Goal: Use online tool/utility: Utilize a website feature to perform a specific function

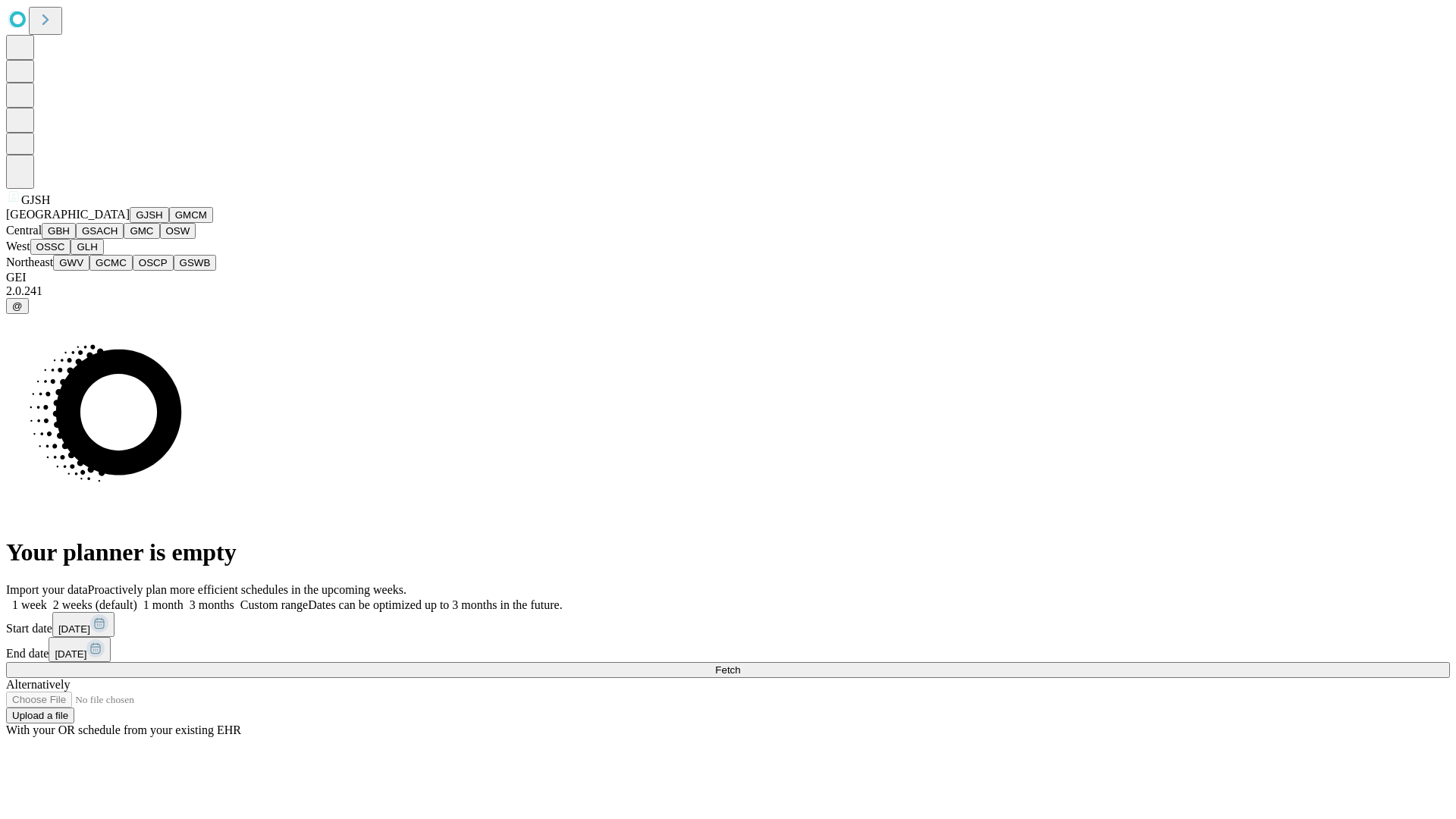
click at [130, 223] on button "GJSH" at bounding box center [150, 215] width 39 height 16
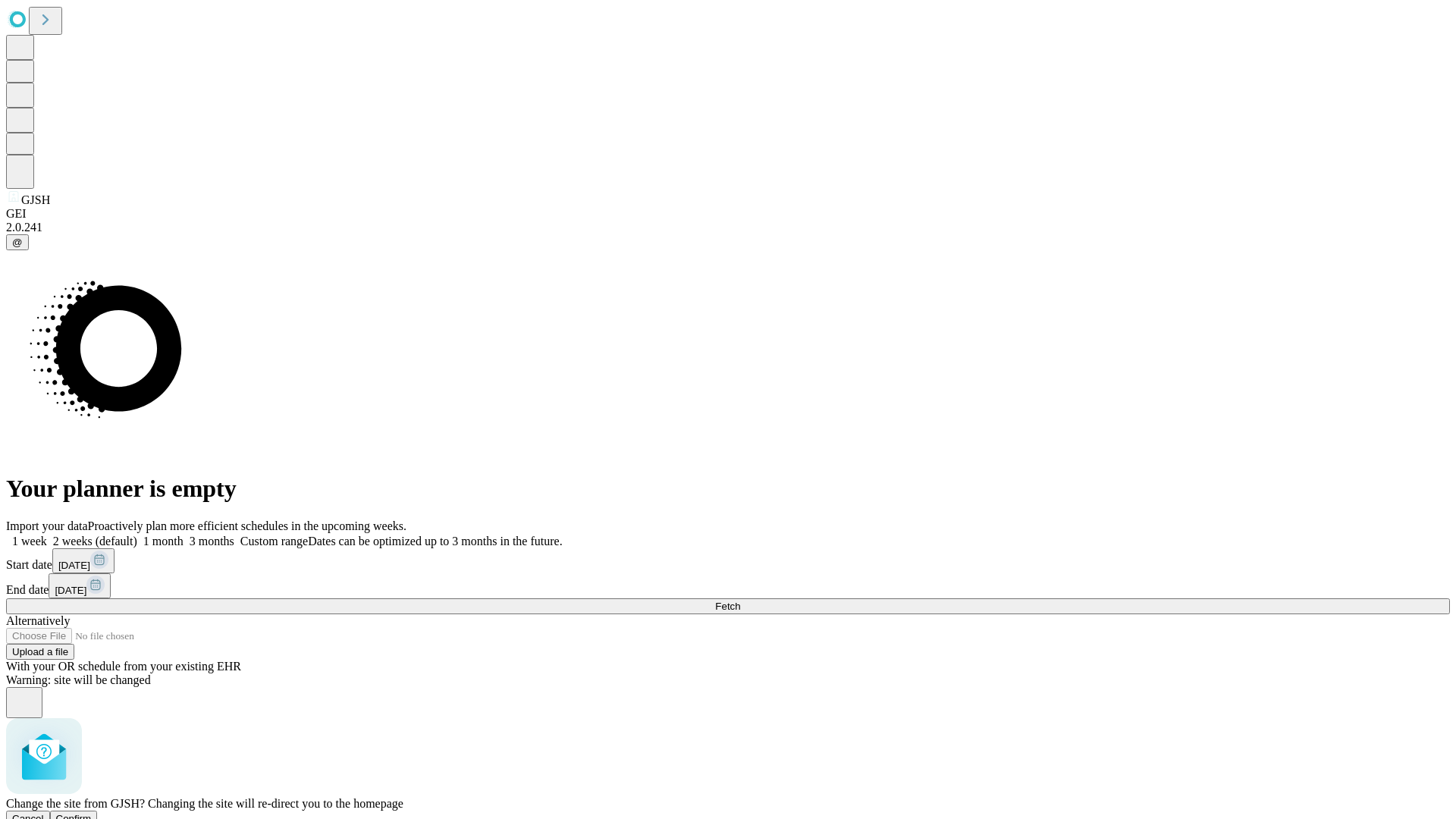
click at [92, 813] on span "Confirm" at bounding box center [73, 818] width 35 height 11
click at [47, 535] on label "1 week" at bounding box center [27, 541] width 41 height 13
click at [740, 601] on span "Fetch" at bounding box center [728, 606] width 25 height 11
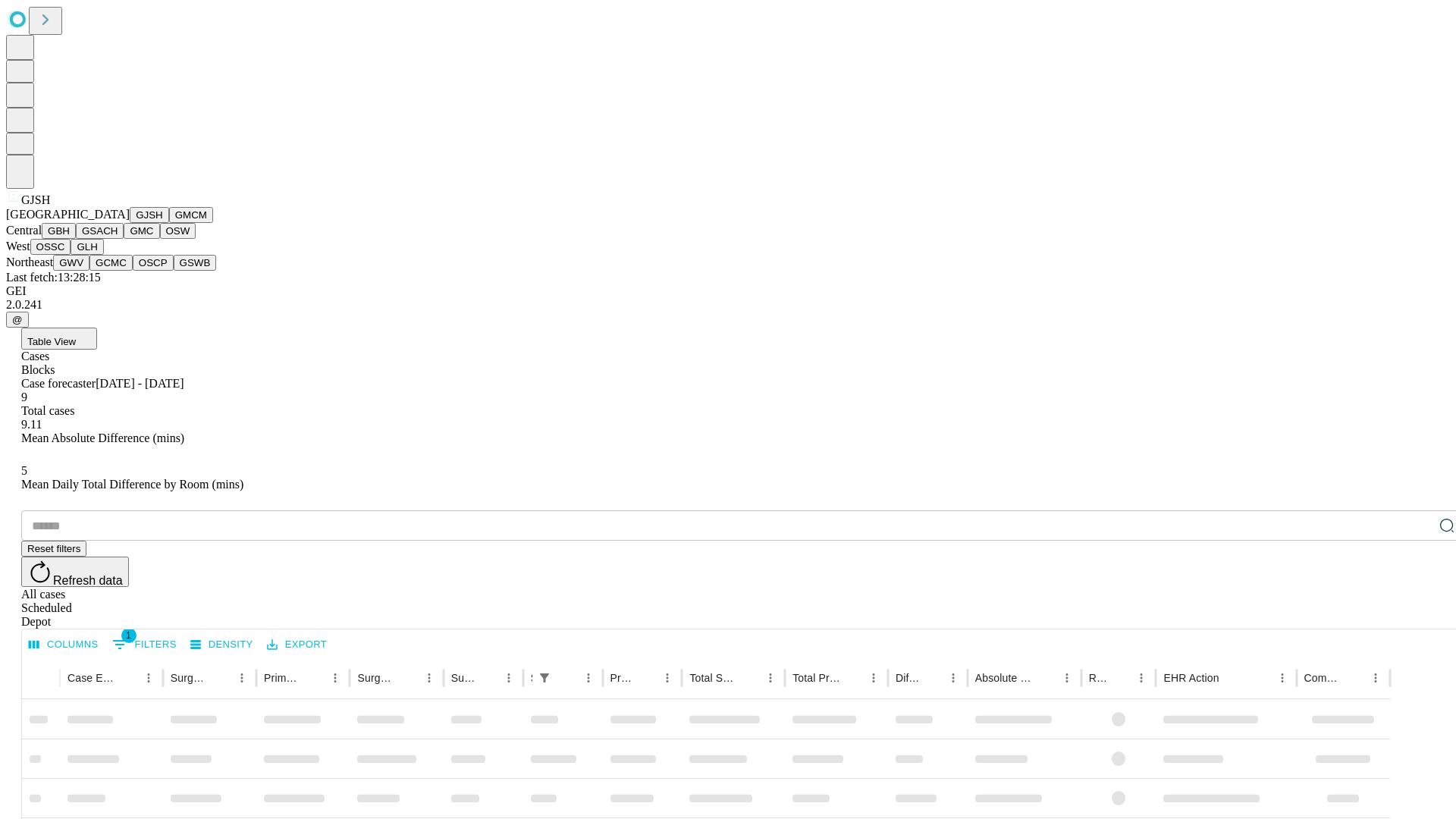
click at [169, 223] on button "GMCM" at bounding box center [191, 215] width 44 height 16
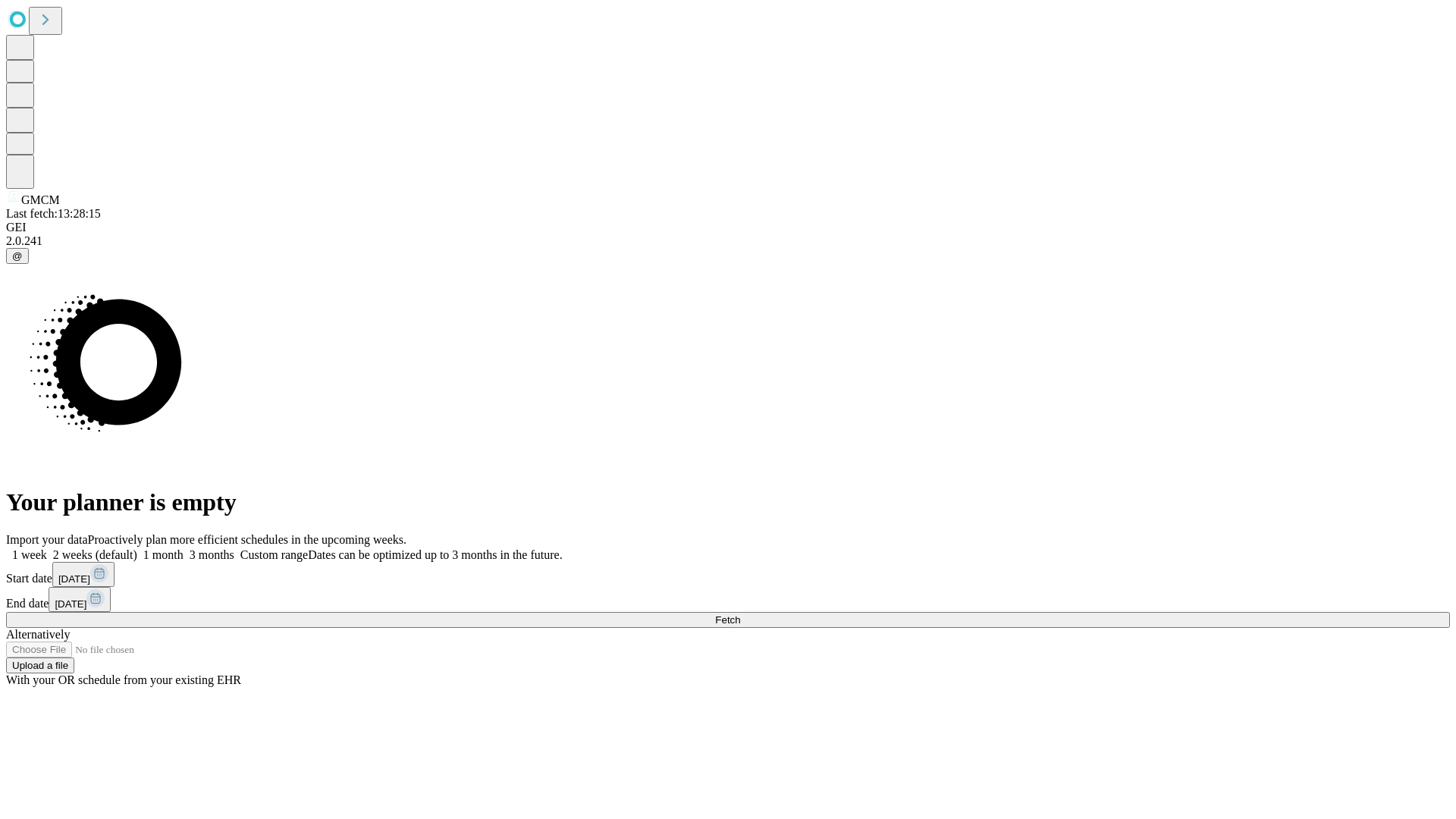
click at [47, 548] on label "1 week" at bounding box center [27, 554] width 41 height 13
click at [740, 614] on span "Fetch" at bounding box center [728, 620] width 25 height 11
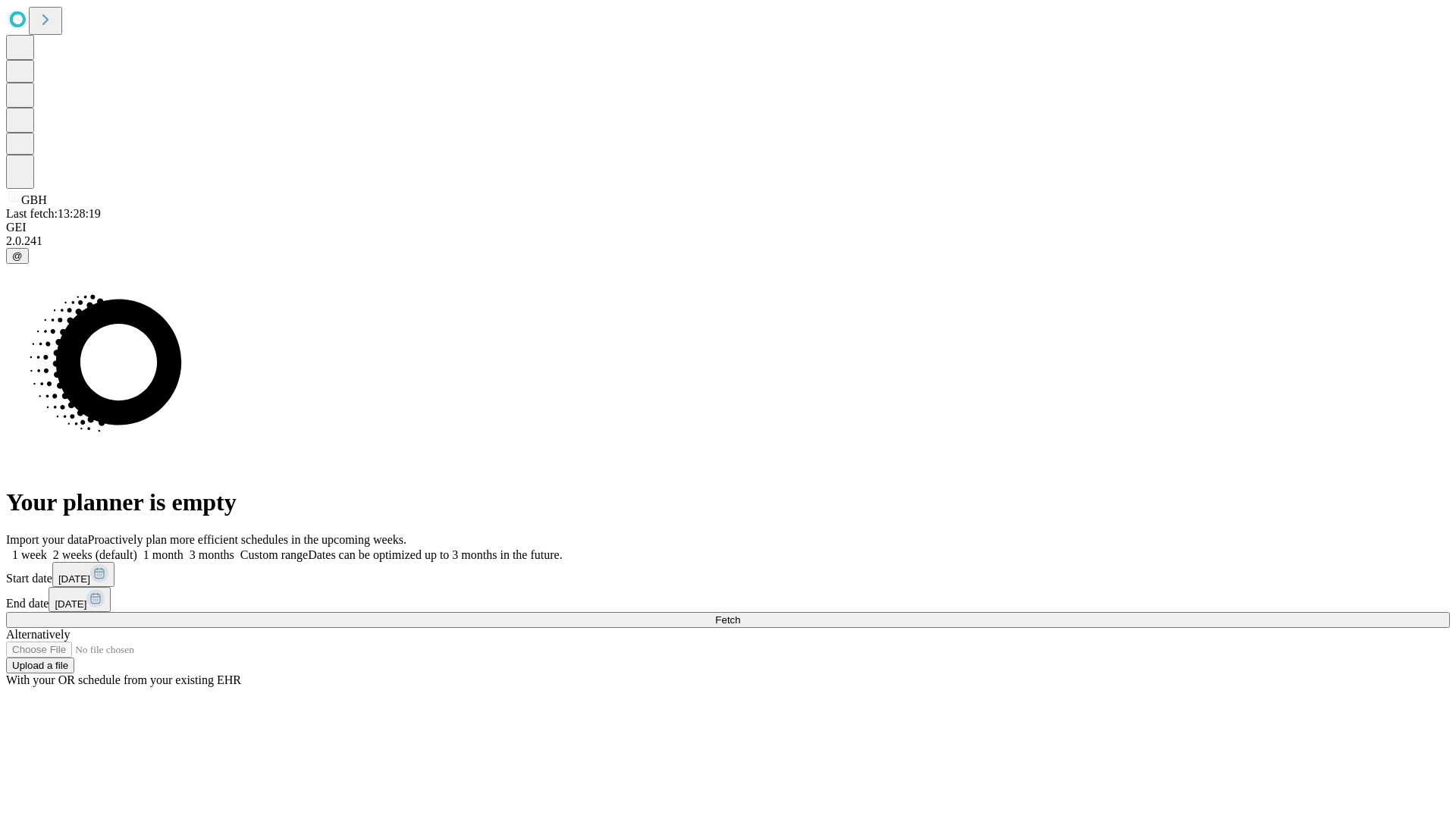
click at [47, 548] on label "1 week" at bounding box center [27, 554] width 41 height 13
click at [740, 614] on span "Fetch" at bounding box center [728, 620] width 25 height 11
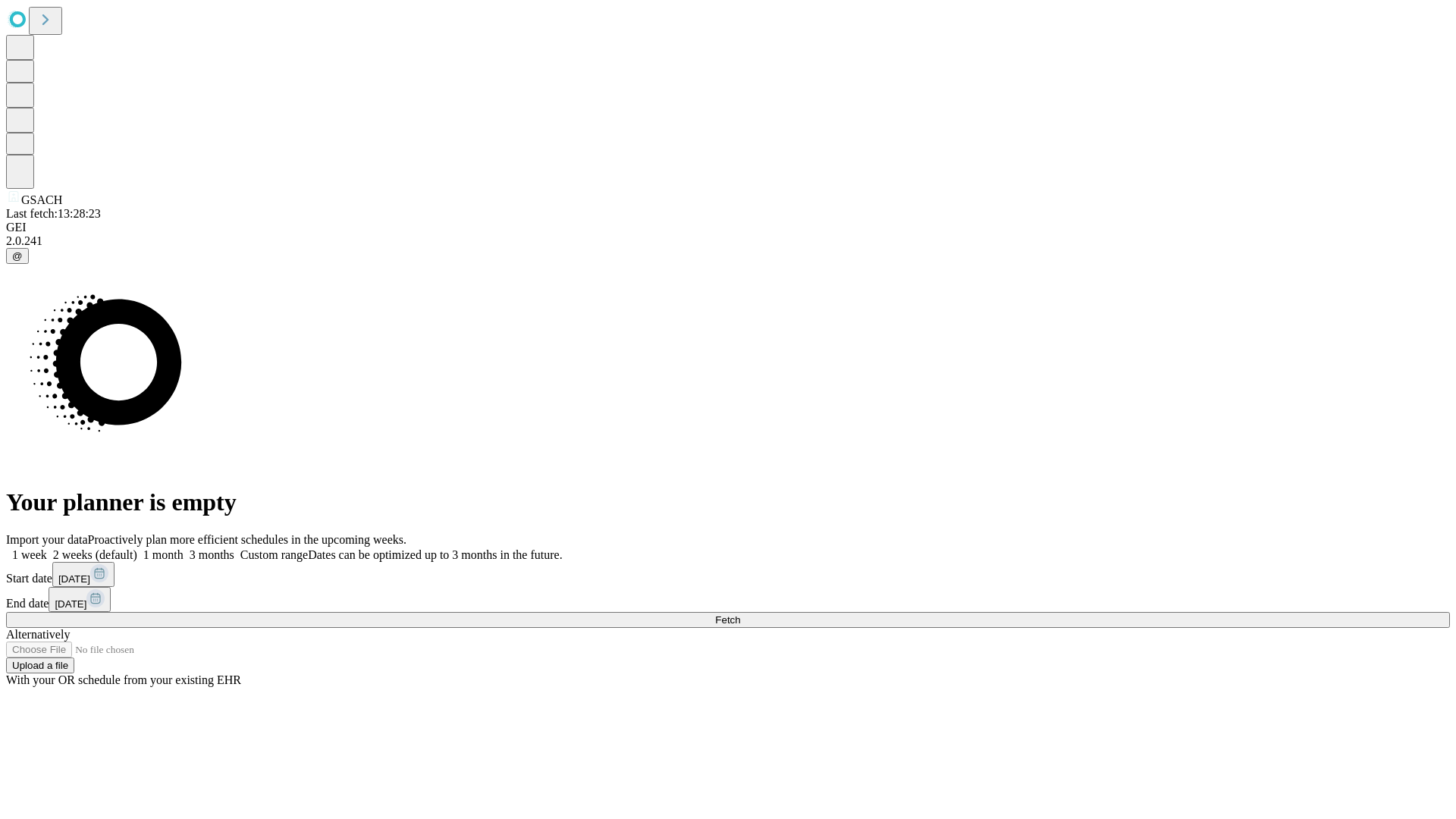
click at [47, 548] on label "1 week" at bounding box center [27, 554] width 41 height 13
click at [740, 614] on span "Fetch" at bounding box center [728, 620] width 25 height 11
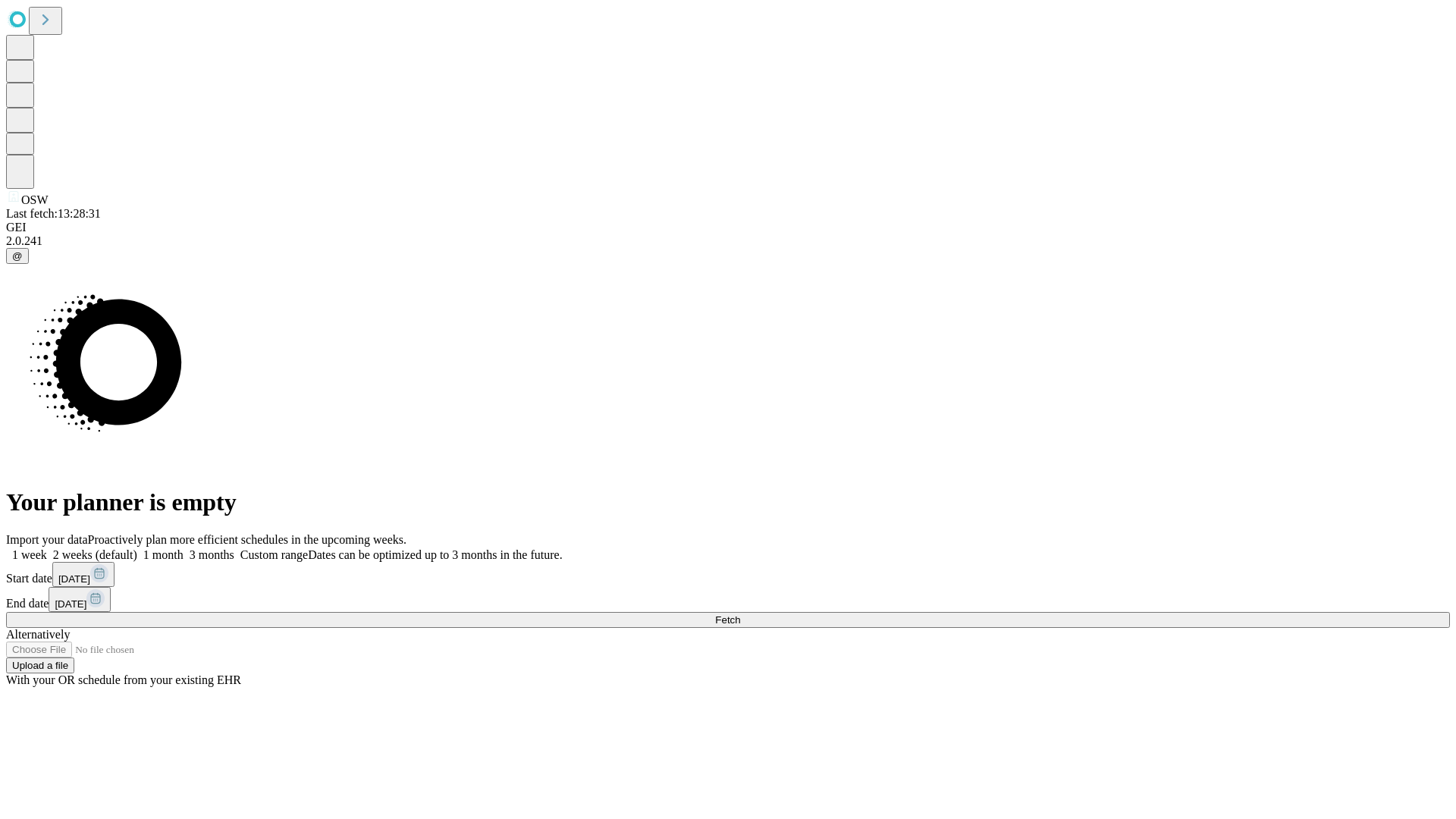
click at [740, 614] on span "Fetch" at bounding box center [728, 620] width 25 height 11
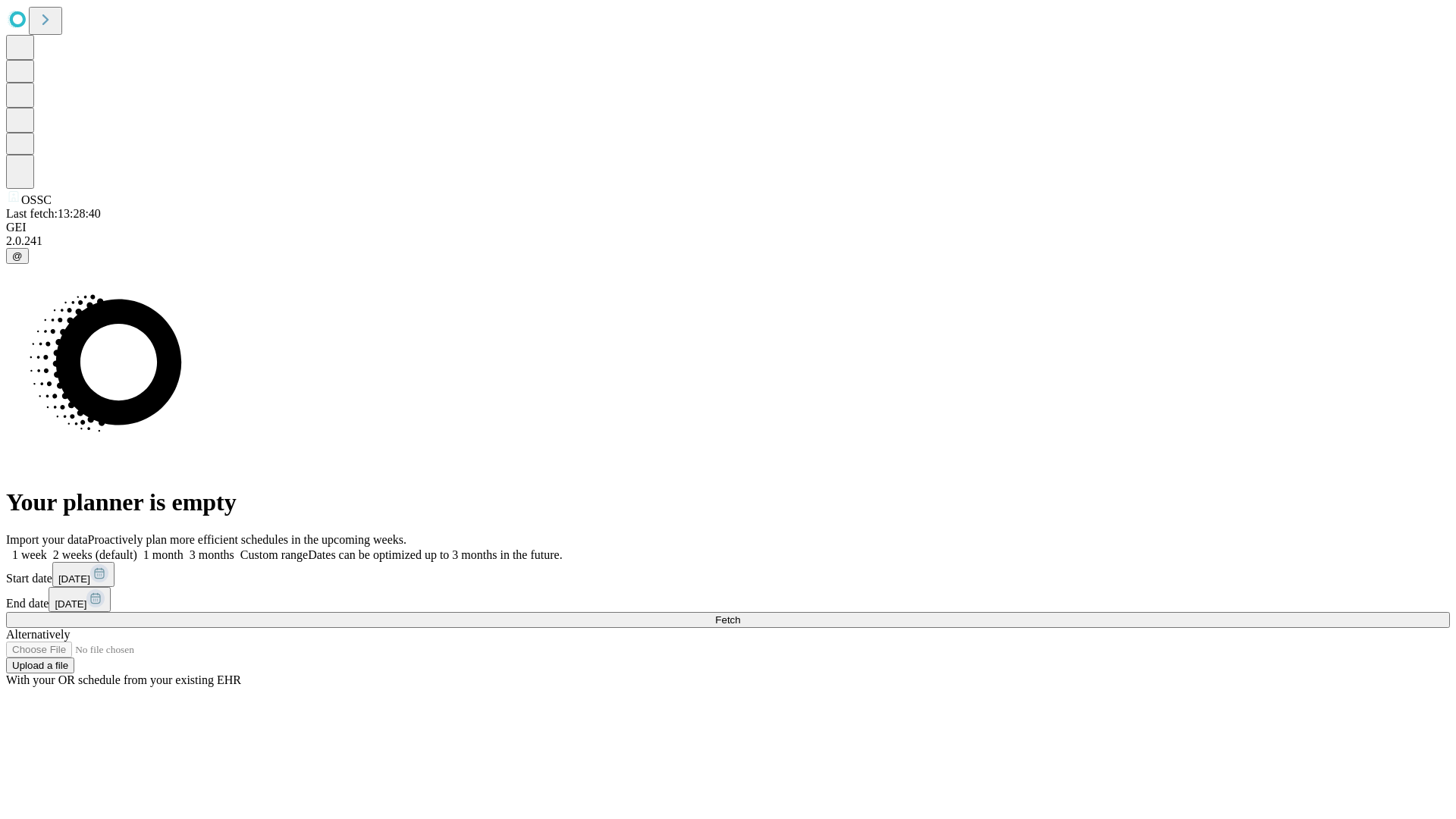
click at [740, 614] on span "Fetch" at bounding box center [728, 620] width 25 height 11
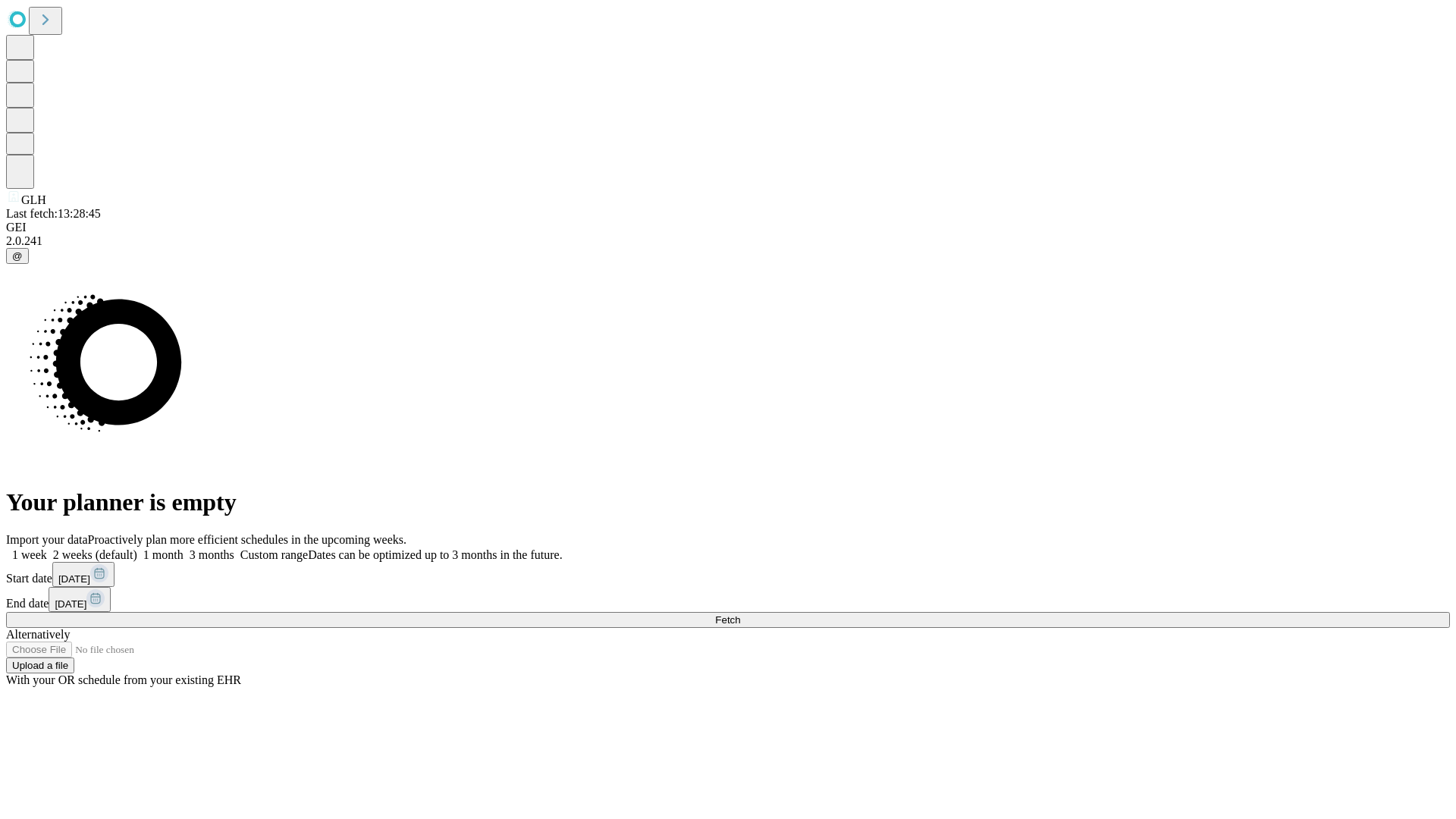
click at [47, 548] on label "1 week" at bounding box center [27, 554] width 41 height 13
click at [740, 614] on span "Fetch" at bounding box center [728, 620] width 25 height 11
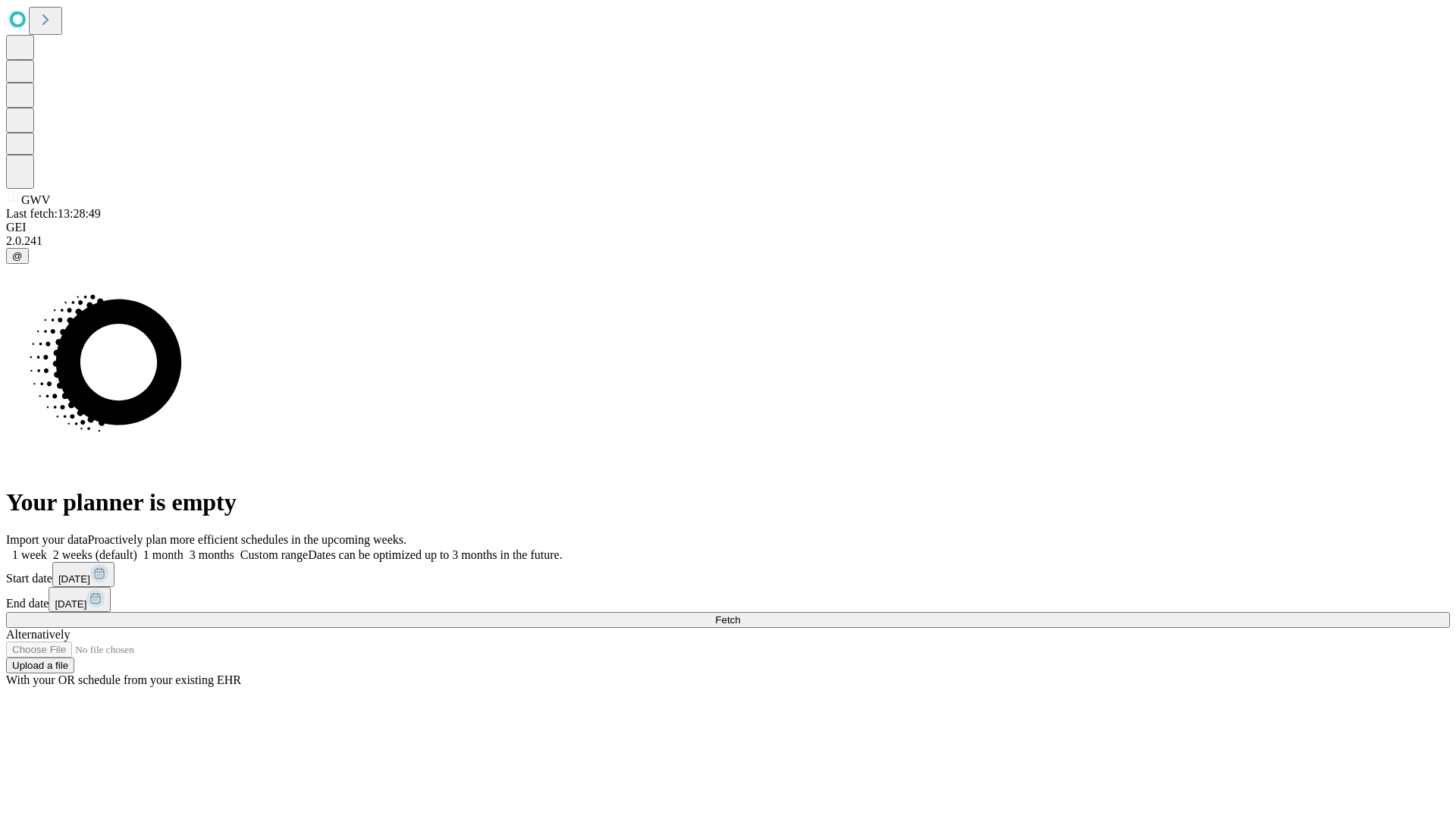
click at [47, 548] on label "1 week" at bounding box center [27, 554] width 41 height 13
click at [740, 614] on span "Fetch" at bounding box center [728, 620] width 25 height 11
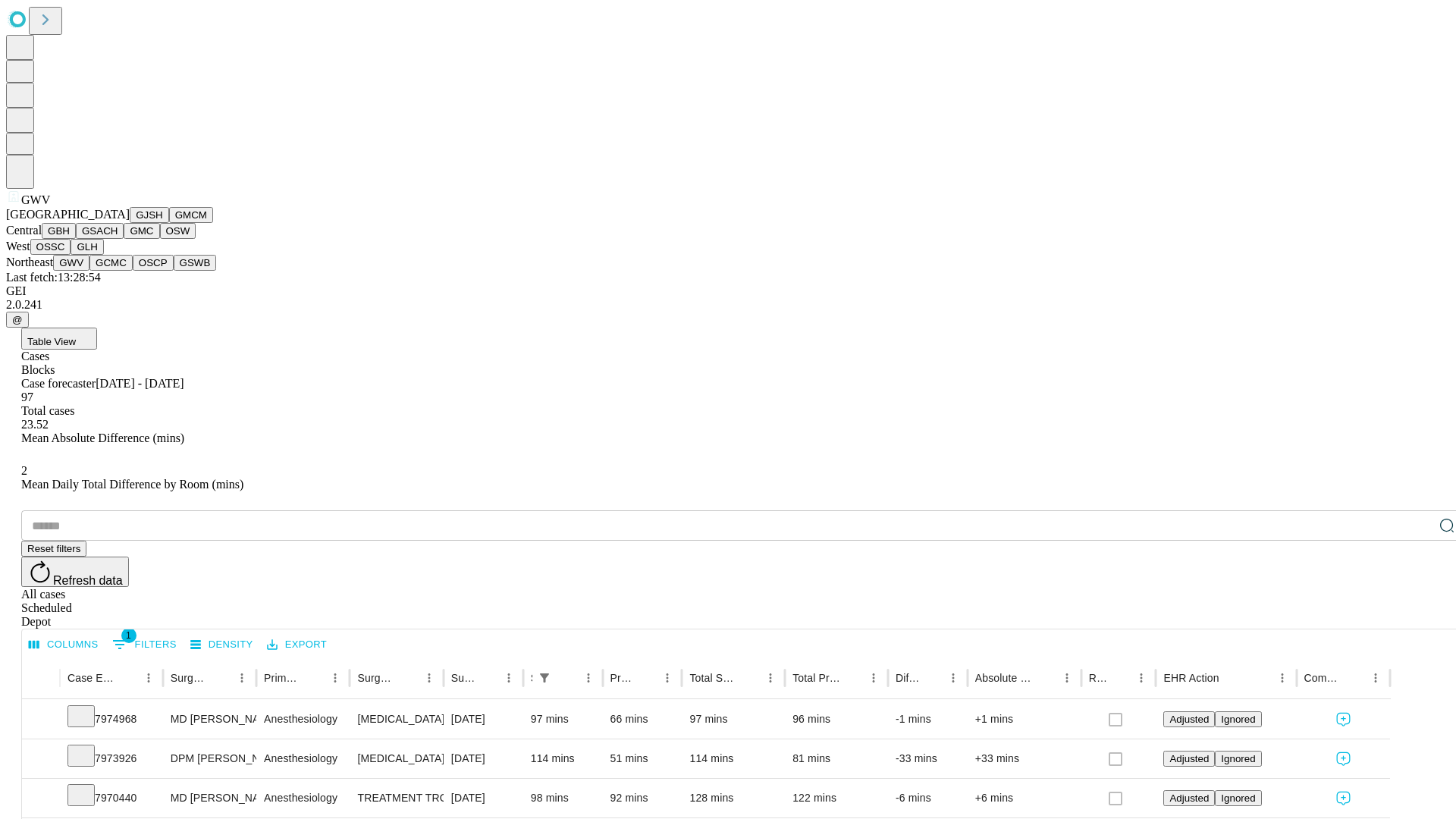
click at [117, 271] on button "GCMC" at bounding box center [111, 263] width 43 height 16
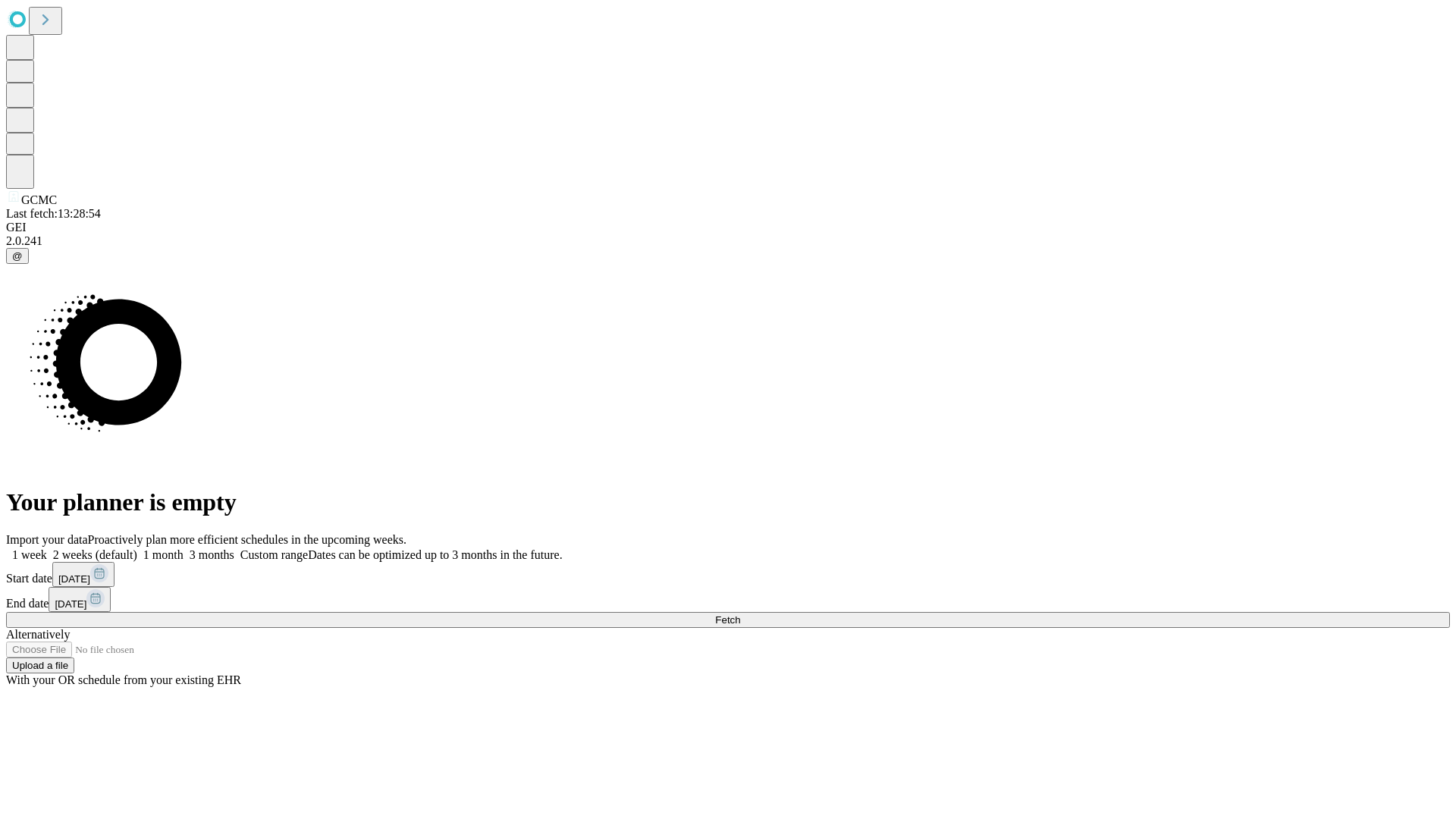
click at [47, 548] on label "1 week" at bounding box center [27, 554] width 41 height 13
click at [740, 614] on span "Fetch" at bounding box center [728, 620] width 25 height 11
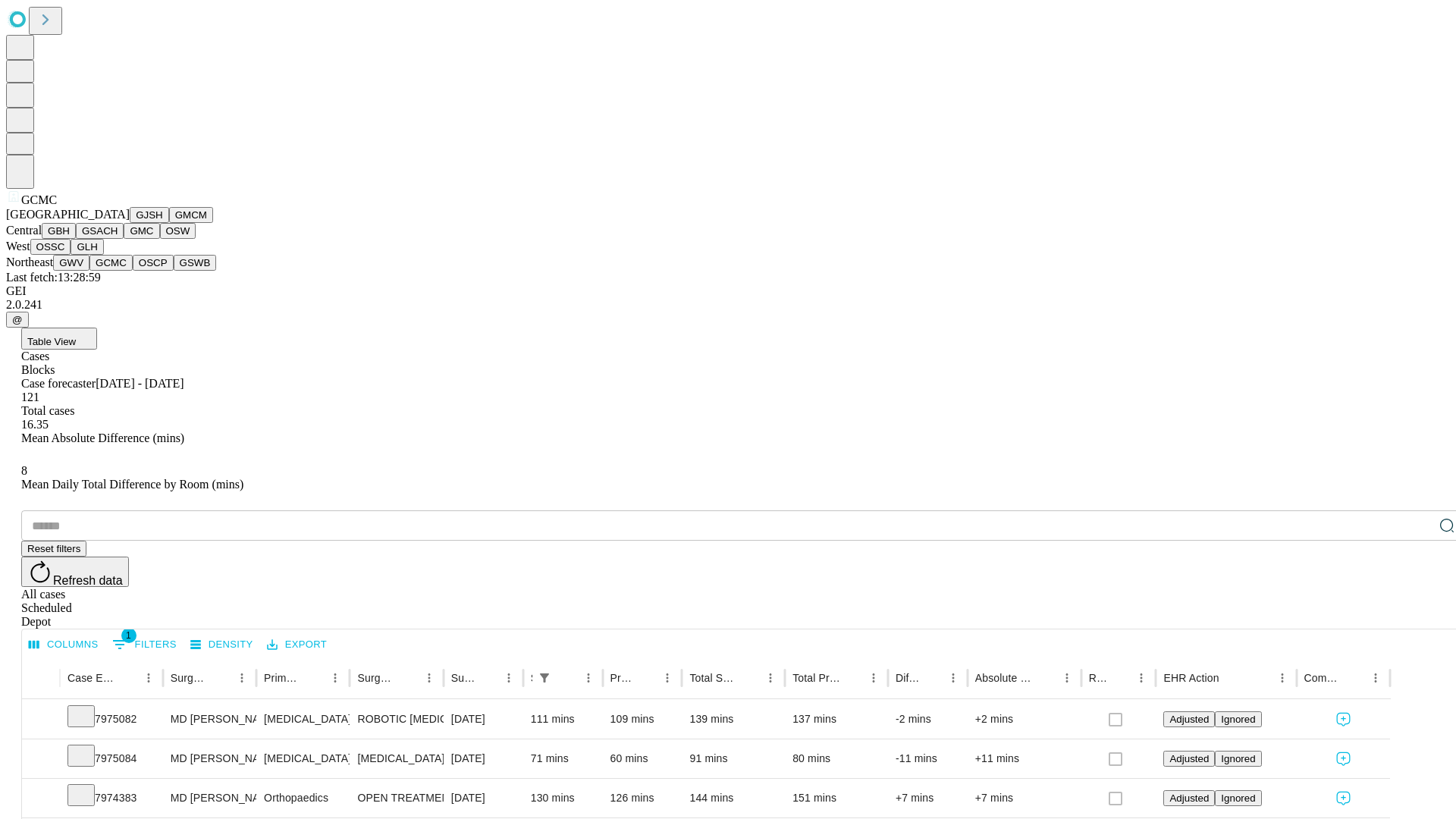
click at [133, 271] on button "OSCP" at bounding box center [154, 263] width 41 height 16
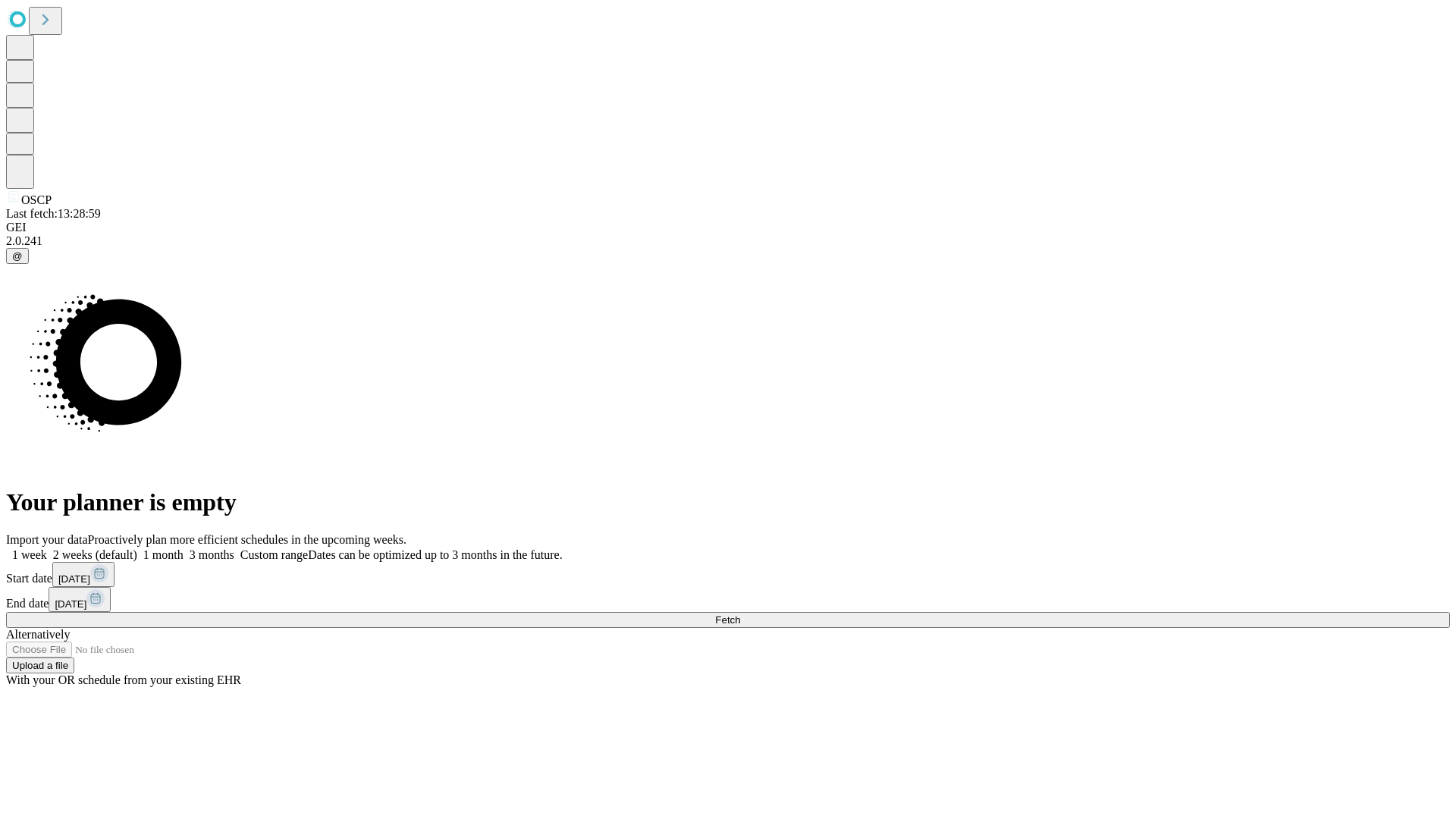
click at [740, 614] on span "Fetch" at bounding box center [728, 620] width 25 height 11
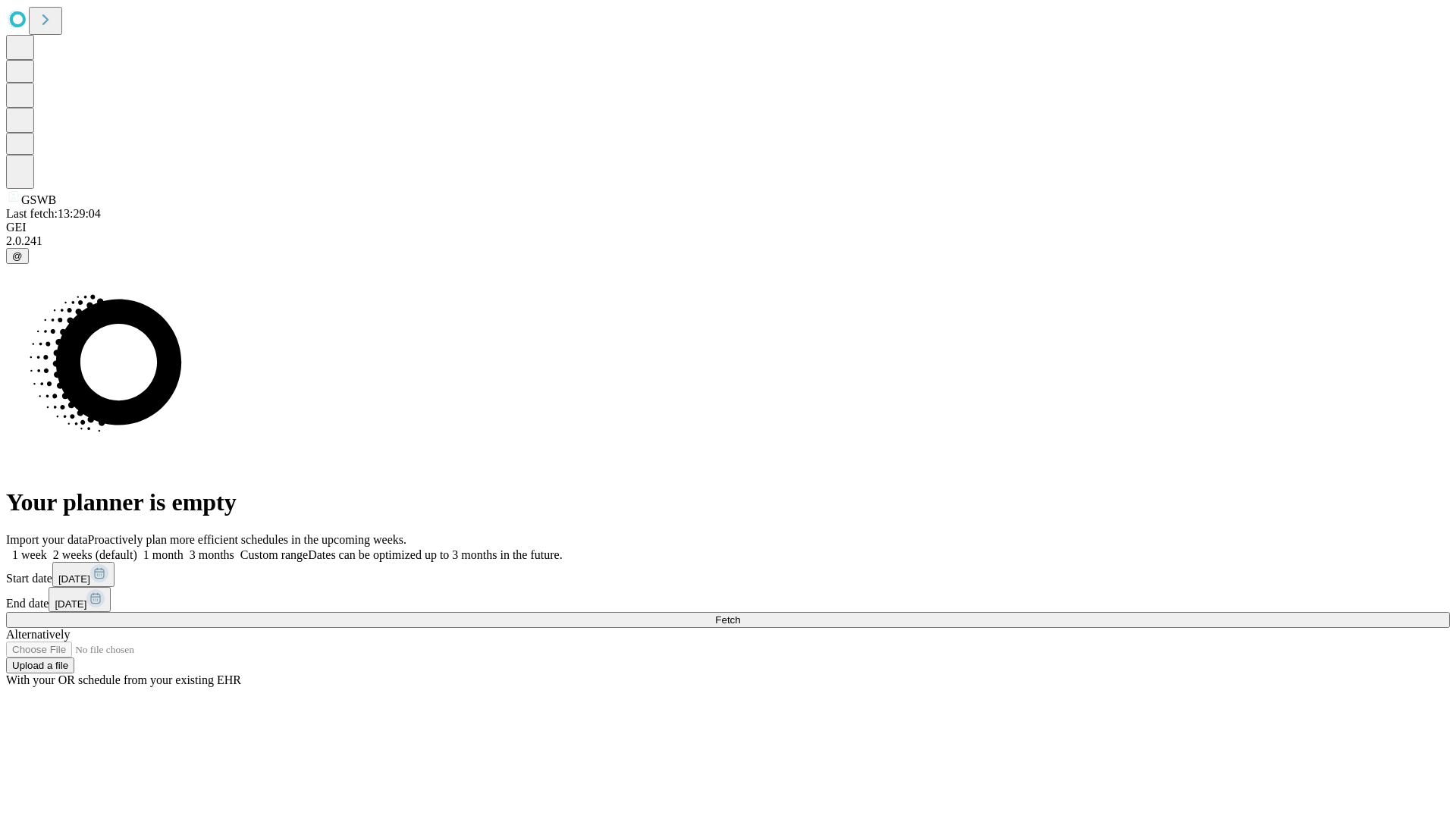
click at [47, 548] on label "1 week" at bounding box center [27, 554] width 41 height 13
click at [740, 614] on span "Fetch" at bounding box center [728, 620] width 25 height 11
